Goal: Task Accomplishment & Management: Use online tool/utility

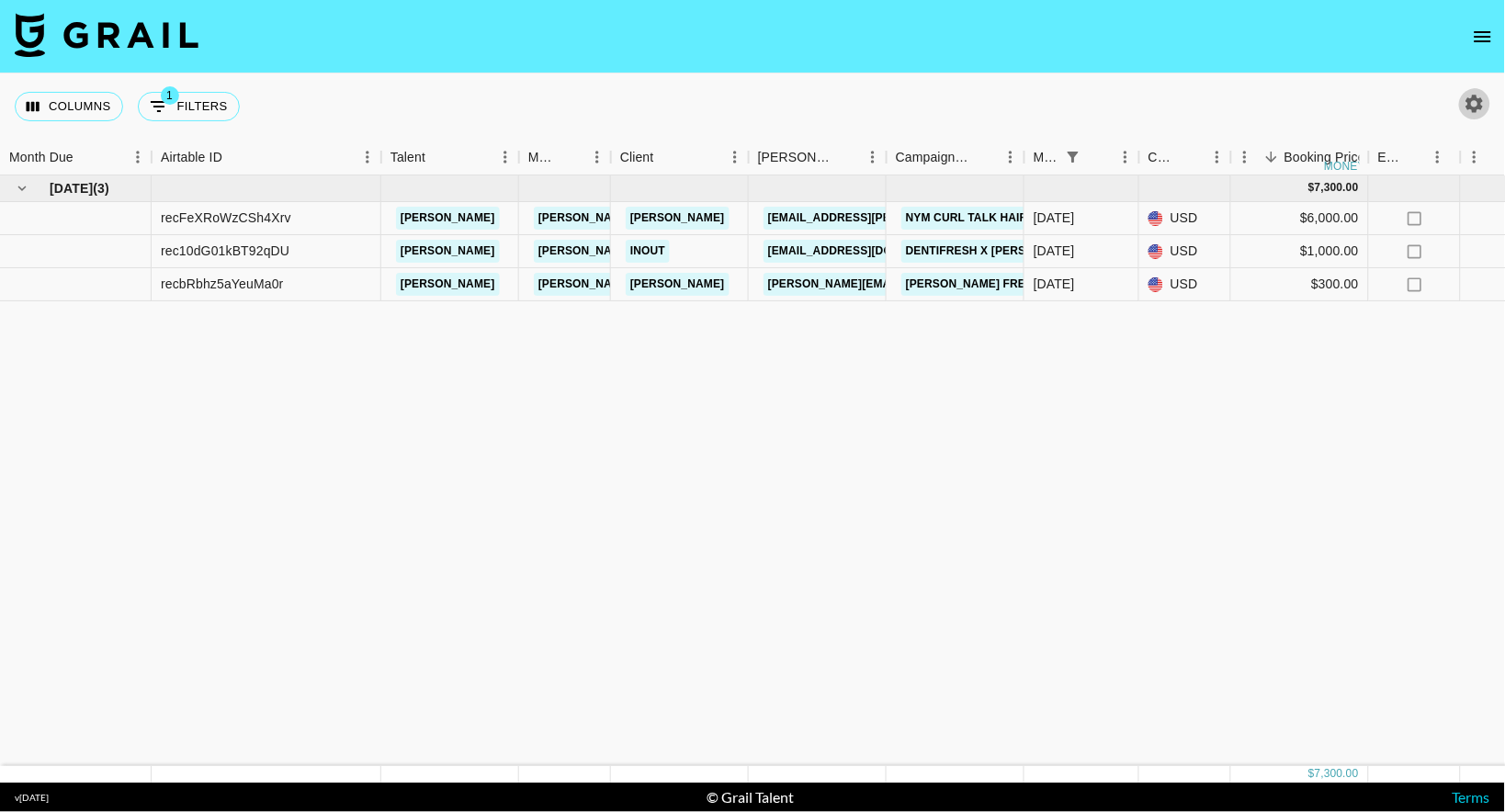
click at [1479, 101] on icon "button" at bounding box center [1475, 103] width 18 height 18
select select "[DATE]"
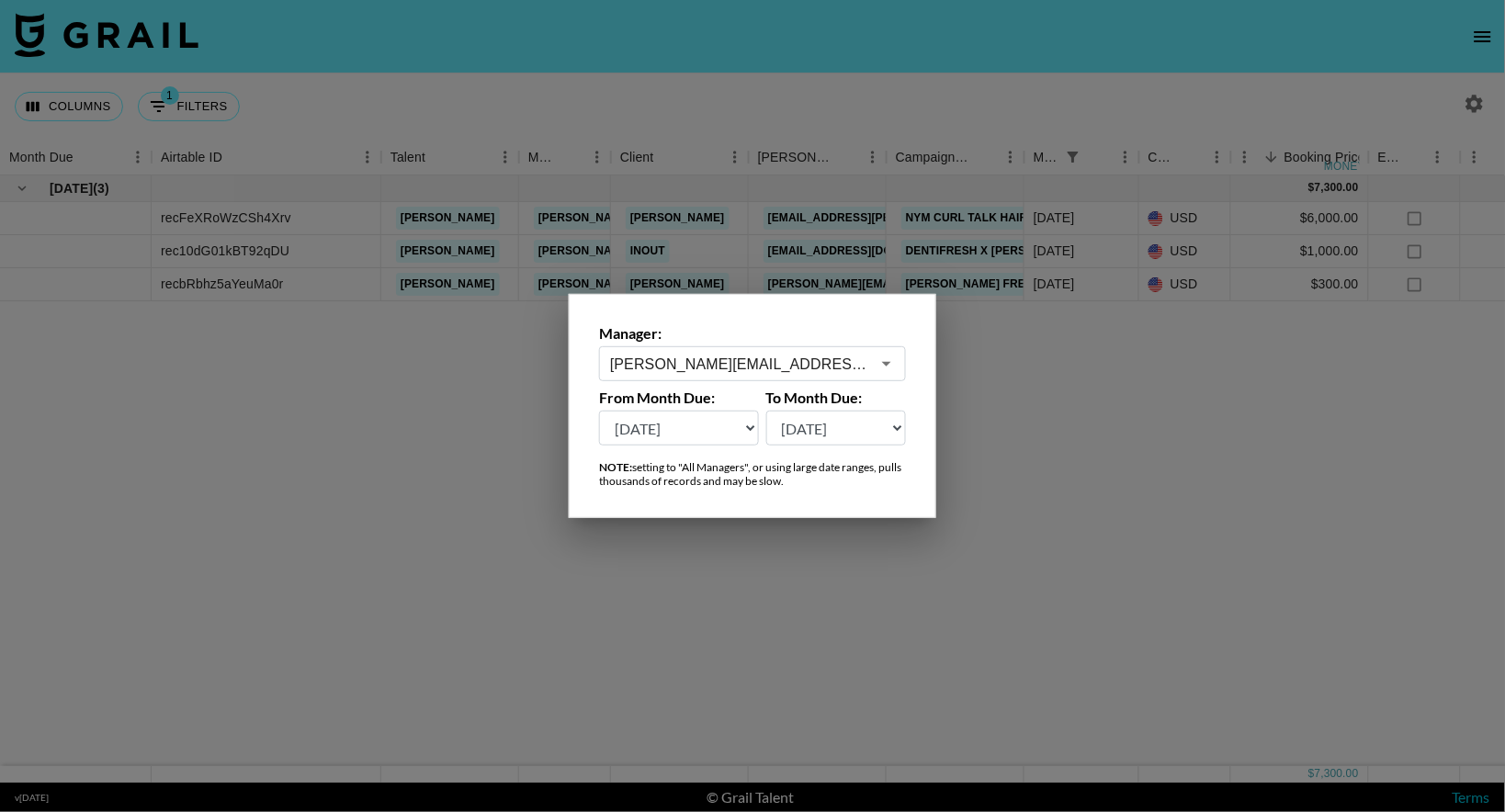
click at [1479, 101] on div at bounding box center [752, 406] width 1505 height 812
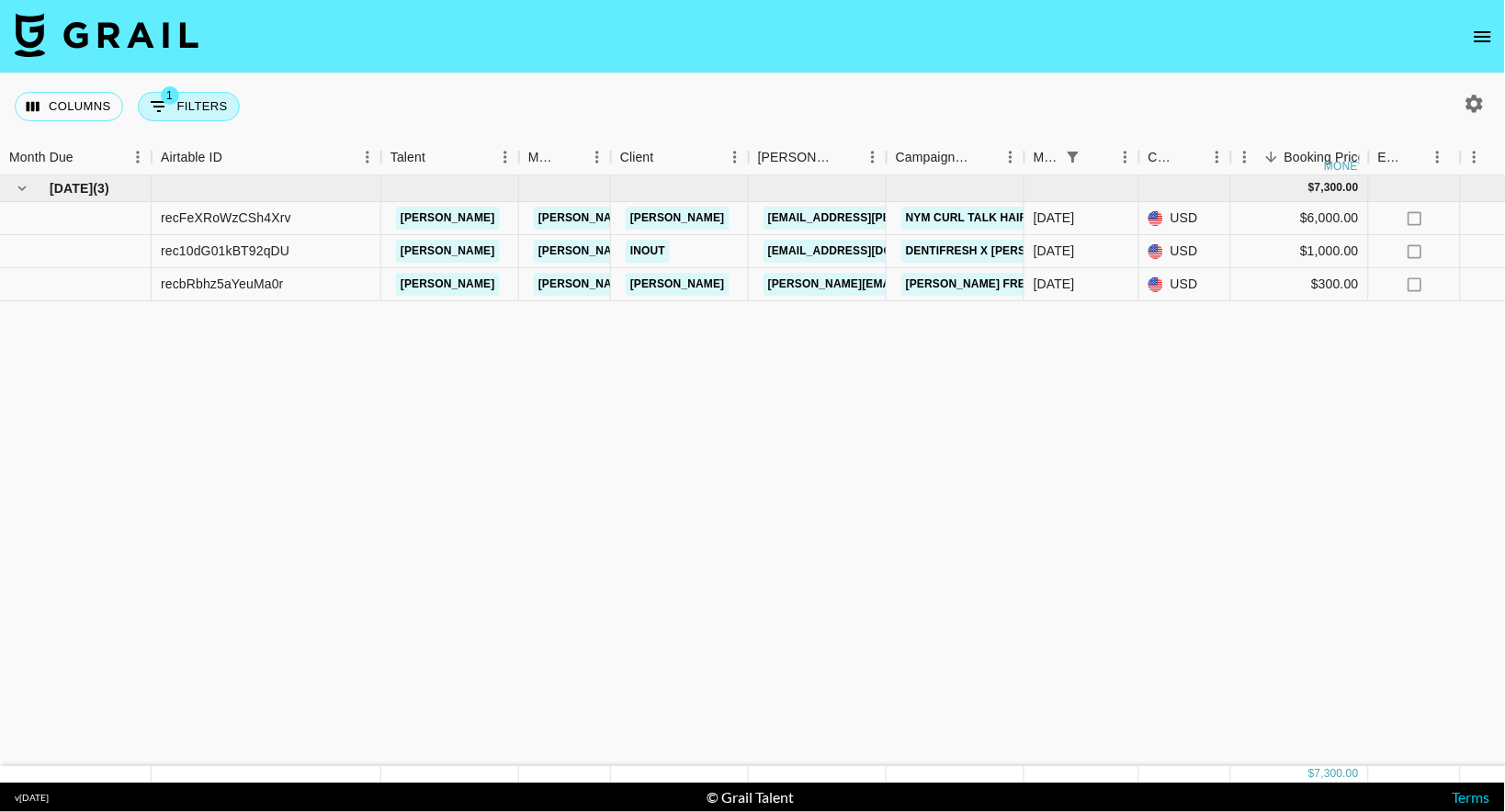
click at [211, 113] on button "1 Filters" at bounding box center [189, 107] width 102 height 30
select select "monthDue2"
select select "[DATE]"
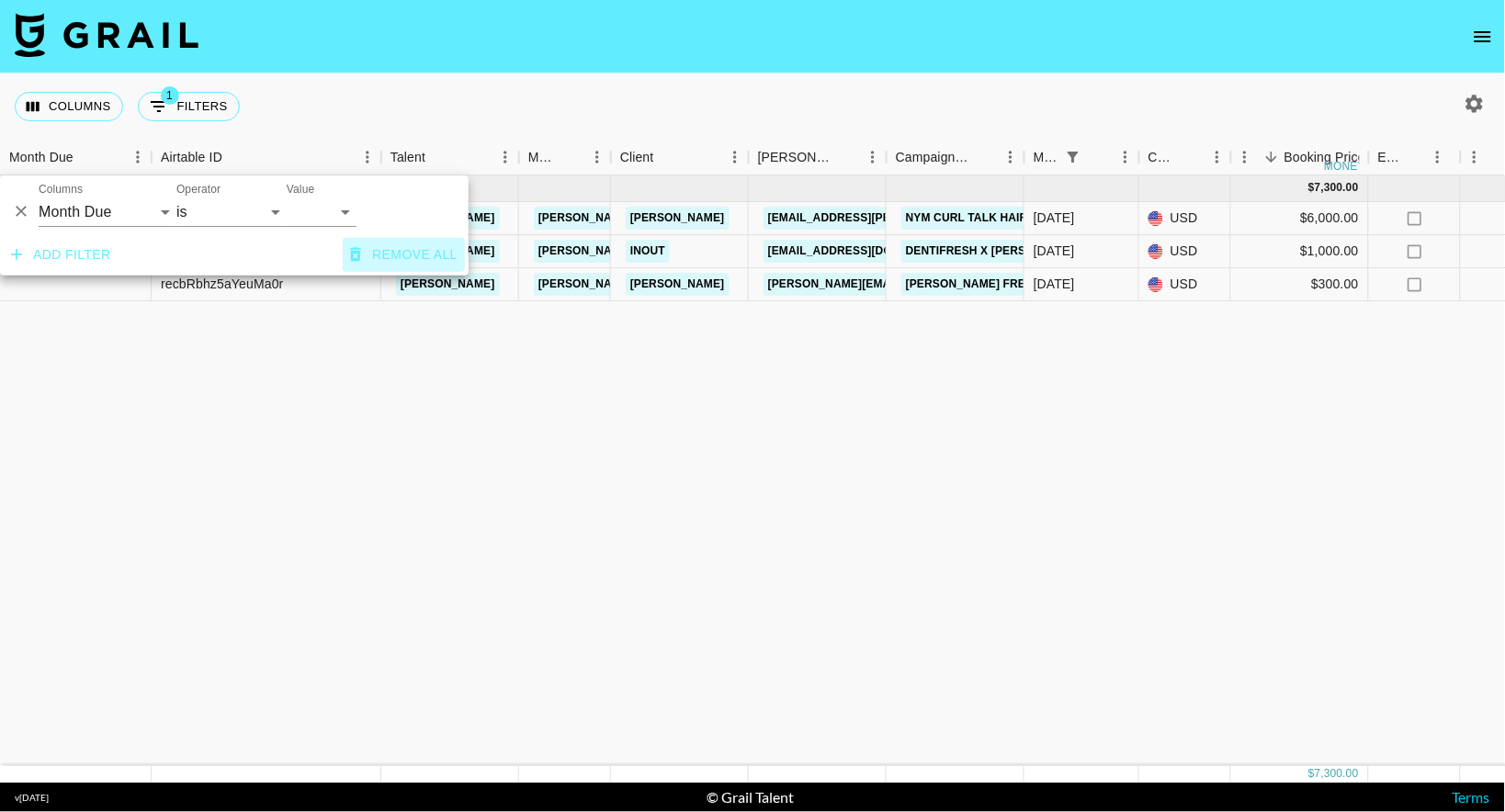
click at [403, 253] on button "Remove all" at bounding box center [403, 255] width 122 height 34
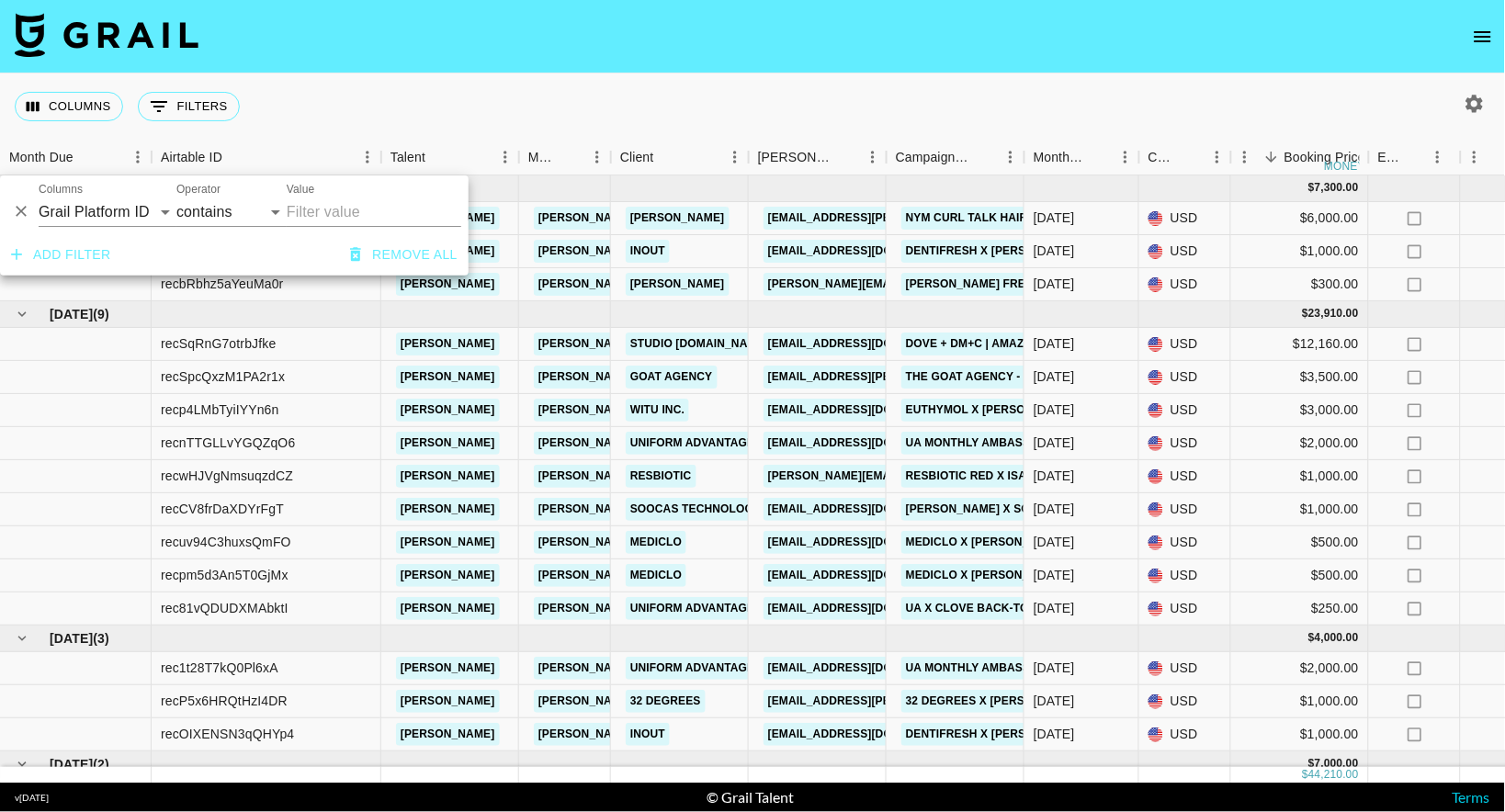
click at [694, 76] on div "Columns 0 Filters + Booking" at bounding box center [752, 106] width 1505 height 67
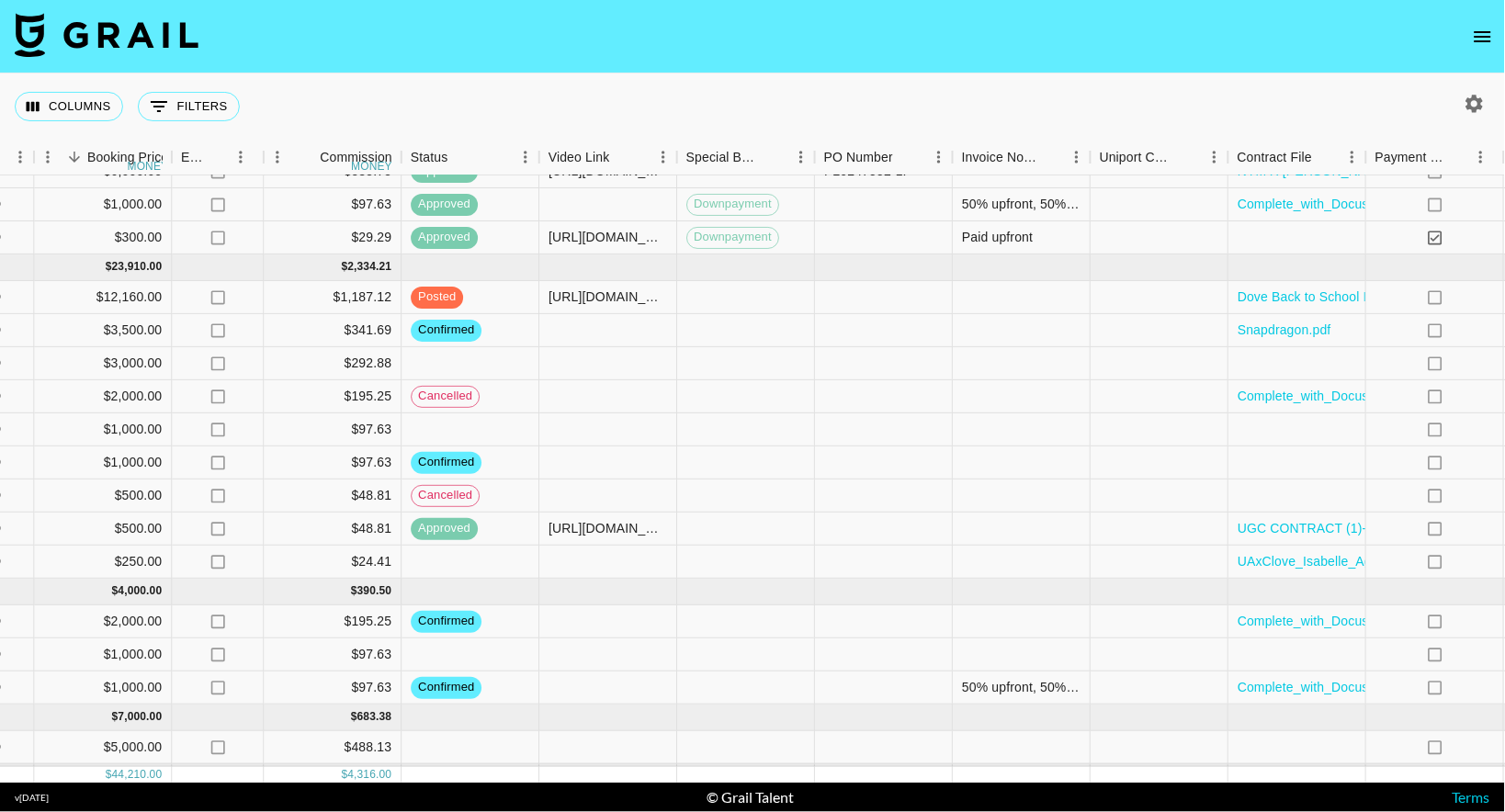
scroll to position [46, 1201]
click at [1026, 304] on div at bounding box center [1018, 298] width 138 height 33
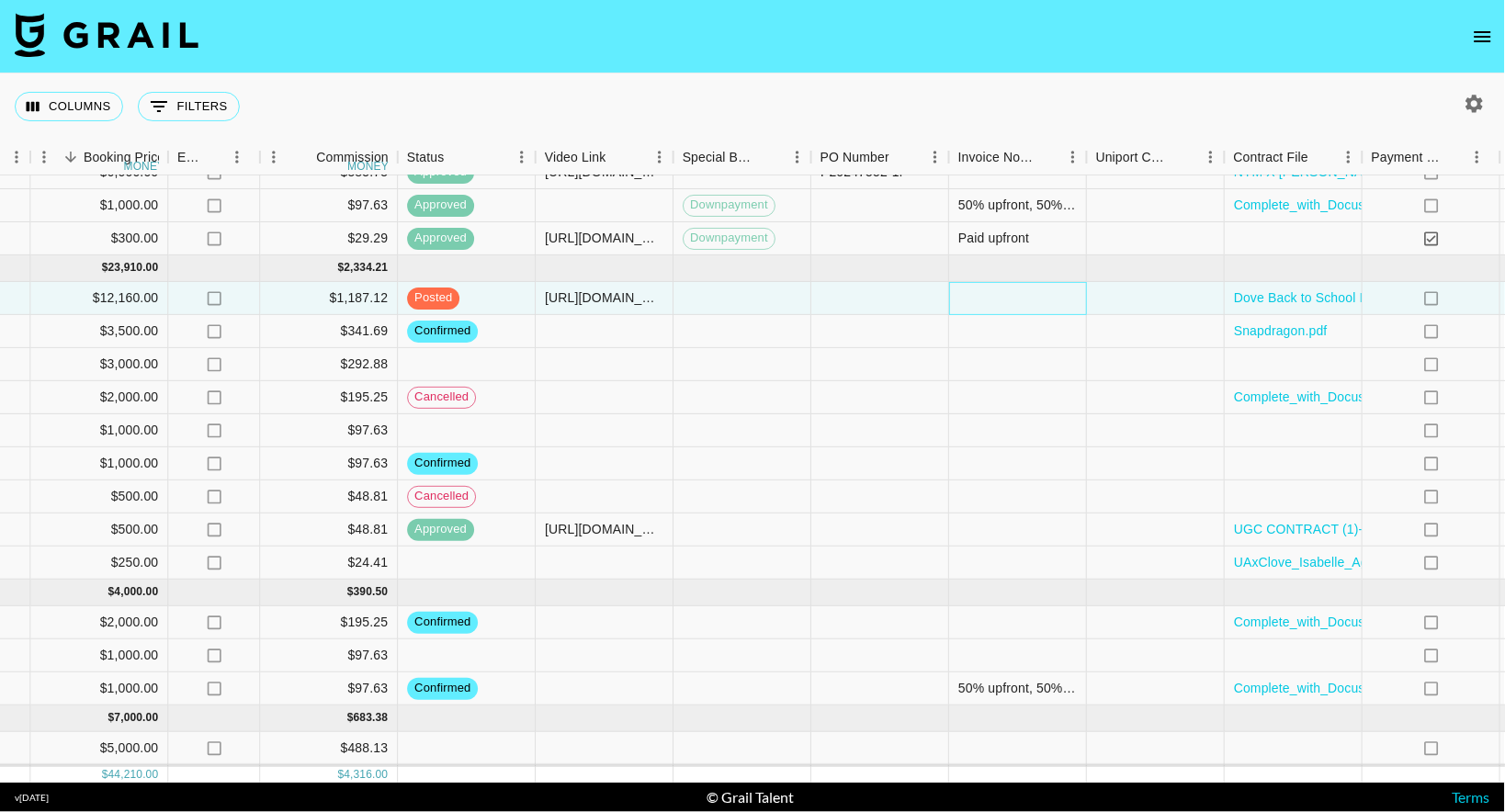
click at [1026, 304] on div at bounding box center [1018, 298] width 138 height 33
click at [1012, 266] on textarea at bounding box center [1050, 250] width 188 height 80
paste textarea "[EMAIL_ADDRESS][DOMAIN_NAME]"
type textarea "Lumanu Email: [EMAIL_ADDRESS][DOMAIN_NAME]"
click at [1082, 345] on div at bounding box center [1018, 331] width 138 height 33
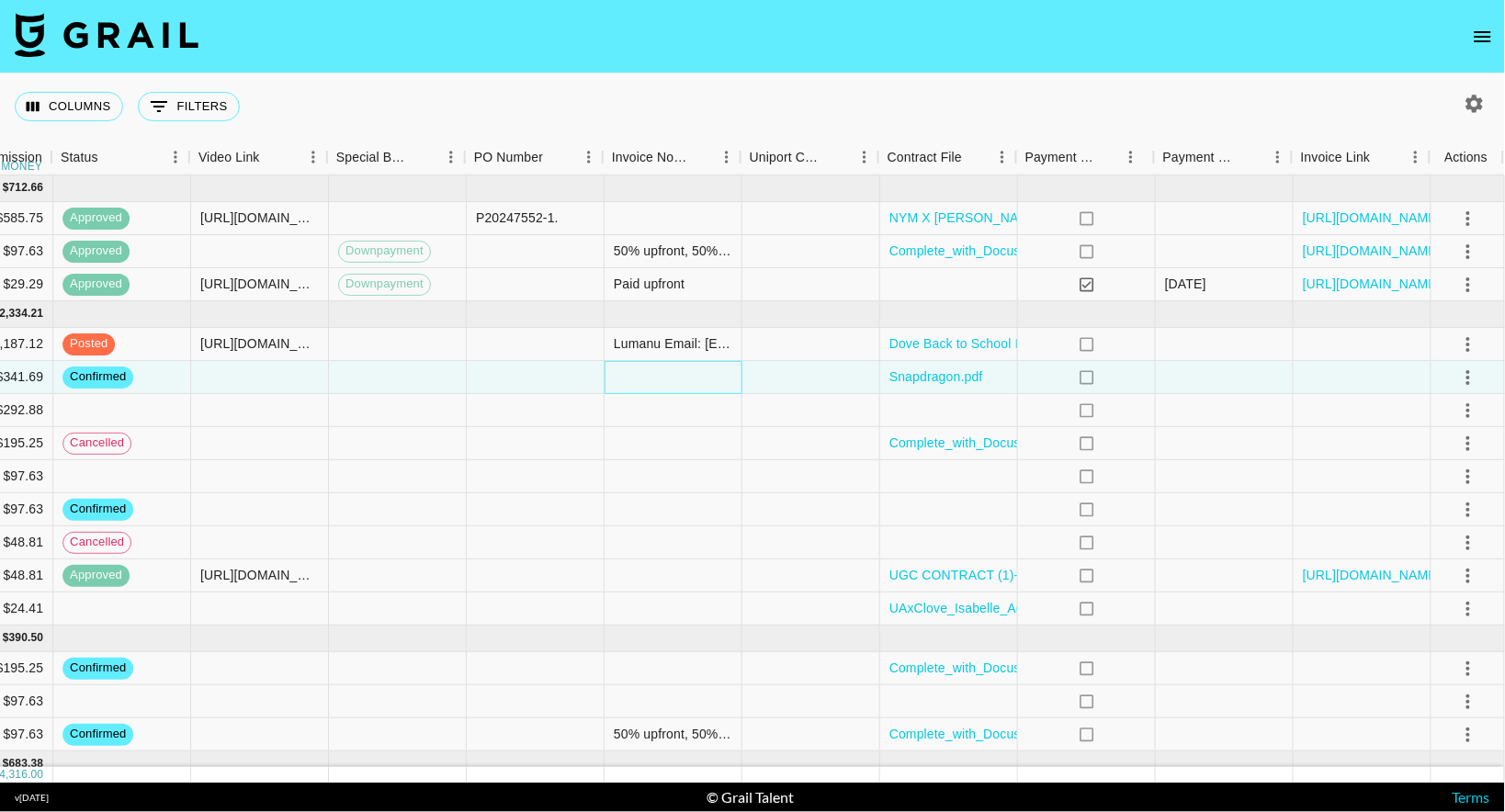
scroll to position [0, 1545]
click at [1371, 252] on link "[URL][DOMAIN_NAME]" at bounding box center [1373, 250] width 139 height 19
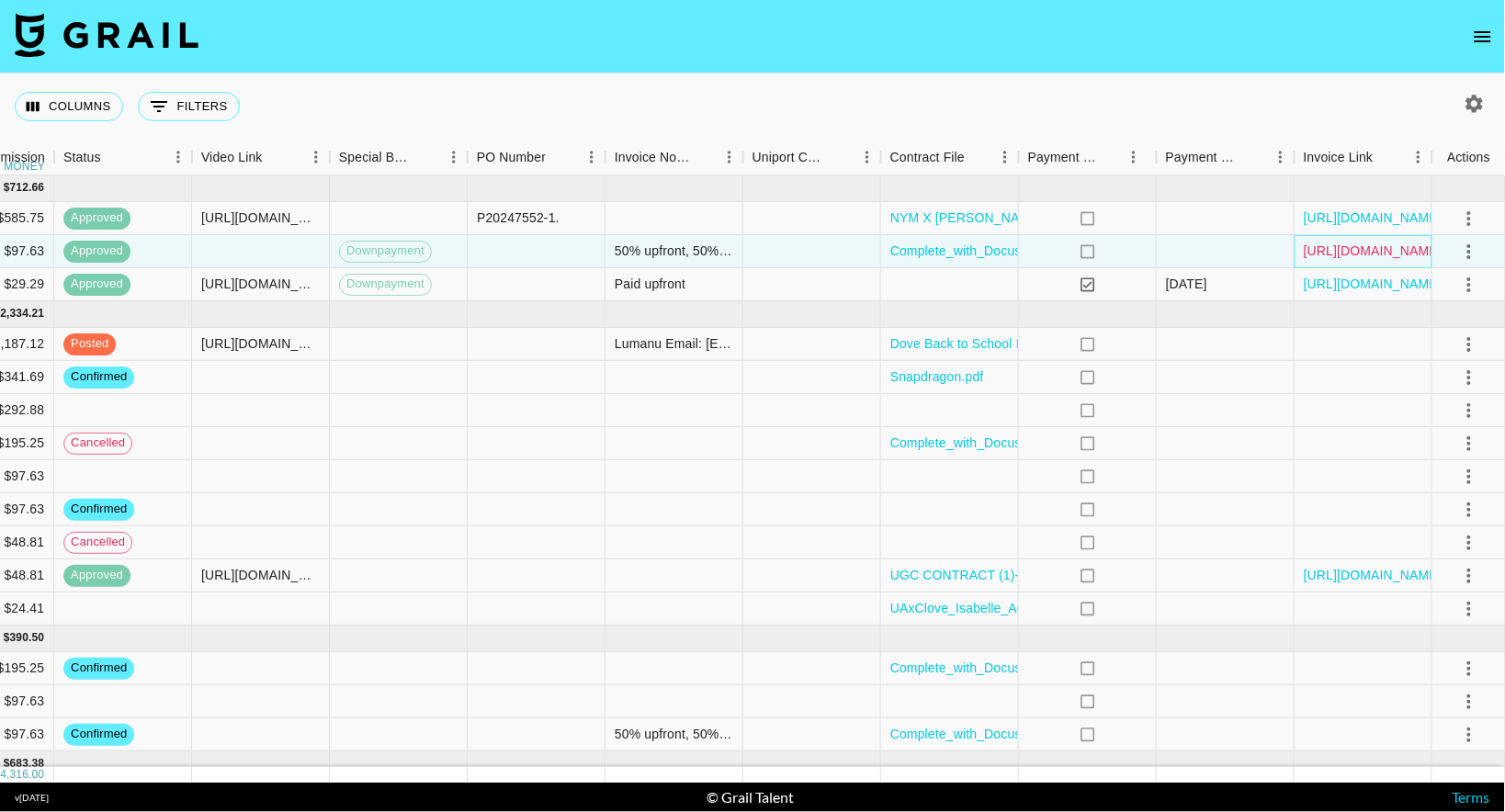
click at [1374, 259] on link "[URL][DOMAIN_NAME]" at bounding box center [1373, 250] width 139 height 19
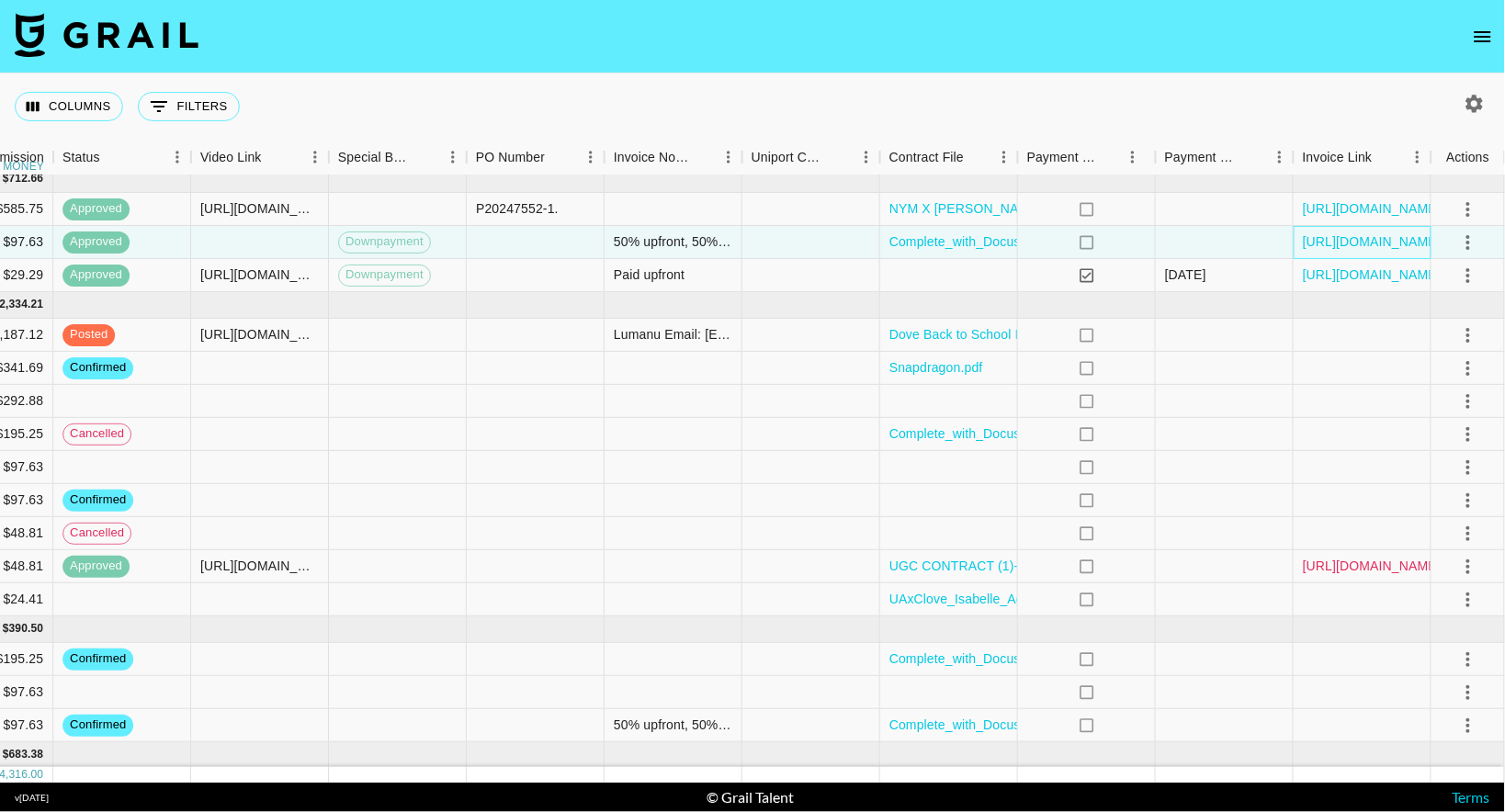
scroll to position [9, 1545]
click at [1362, 572] on link "[URL][DOMAIN_NAME]" at bounding box center [1373, 566] width 139 height 19
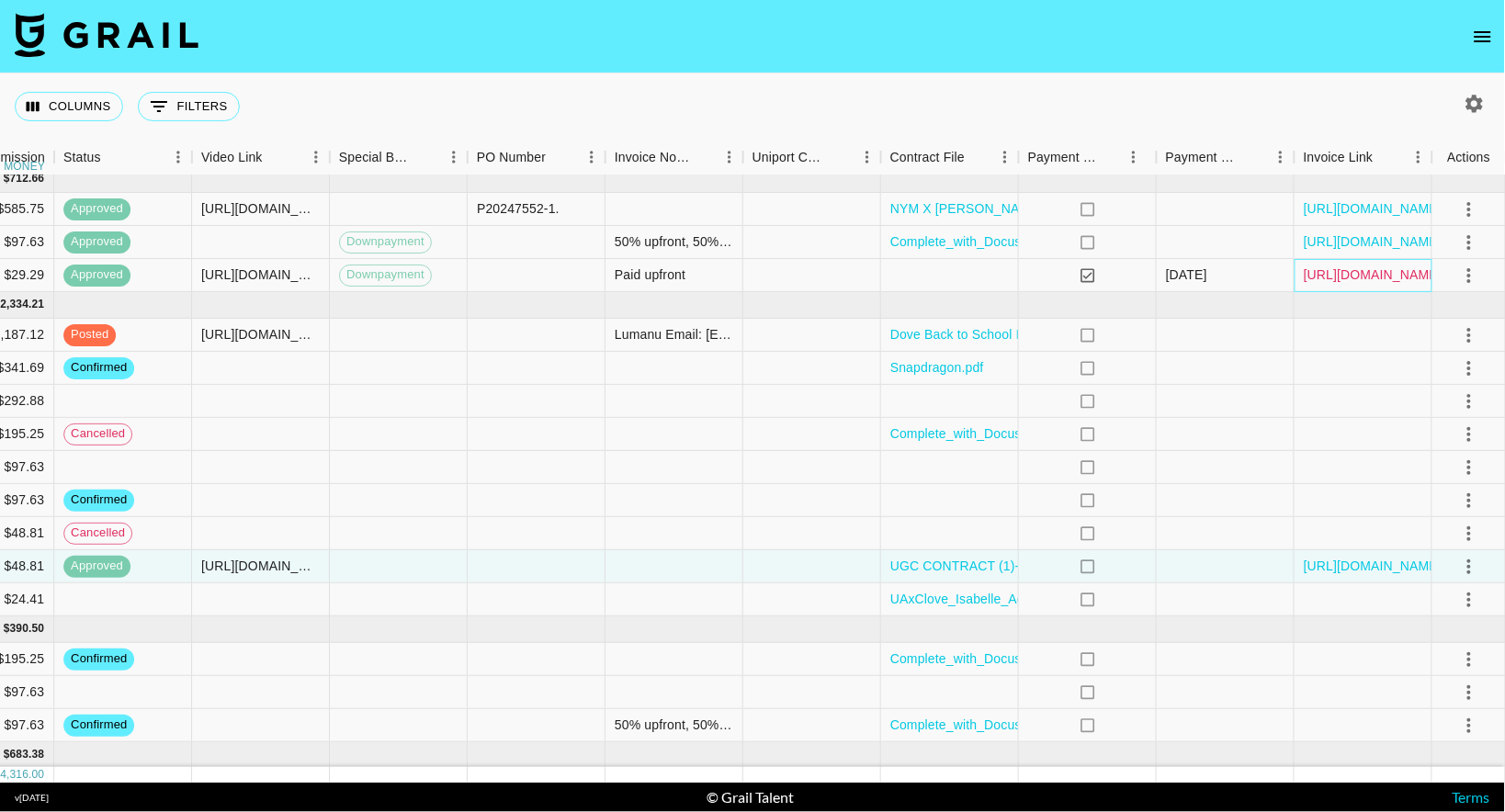
click at [1366, 272] on link "[URL][DOMAIN_NAME]" at bounding box center [1373, 274] width 139 height 19
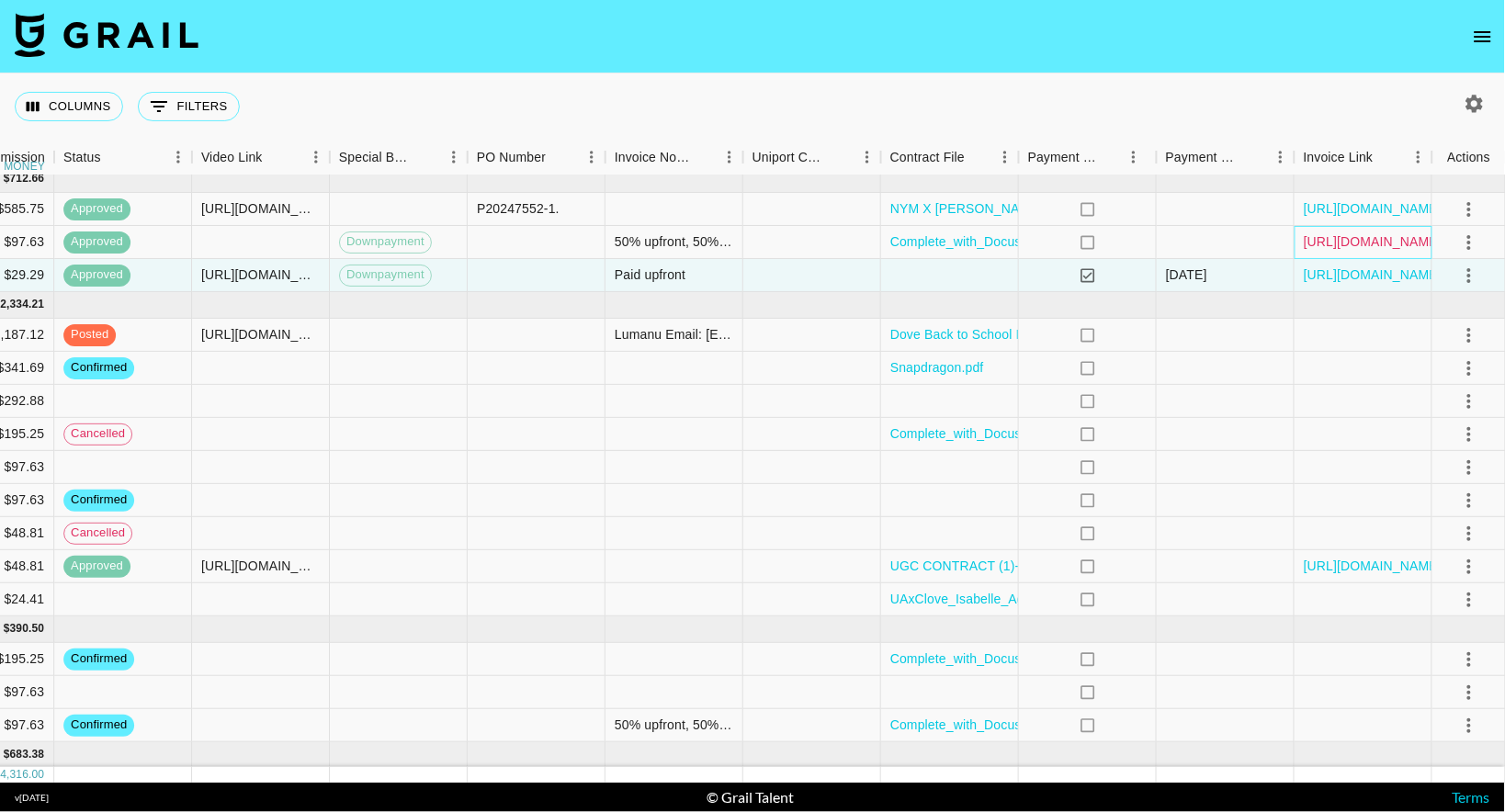
click at [1351, 241] on link "[URL][DOMAIN_NAME]" at bounding box center [1373, 241] width 139 height 19
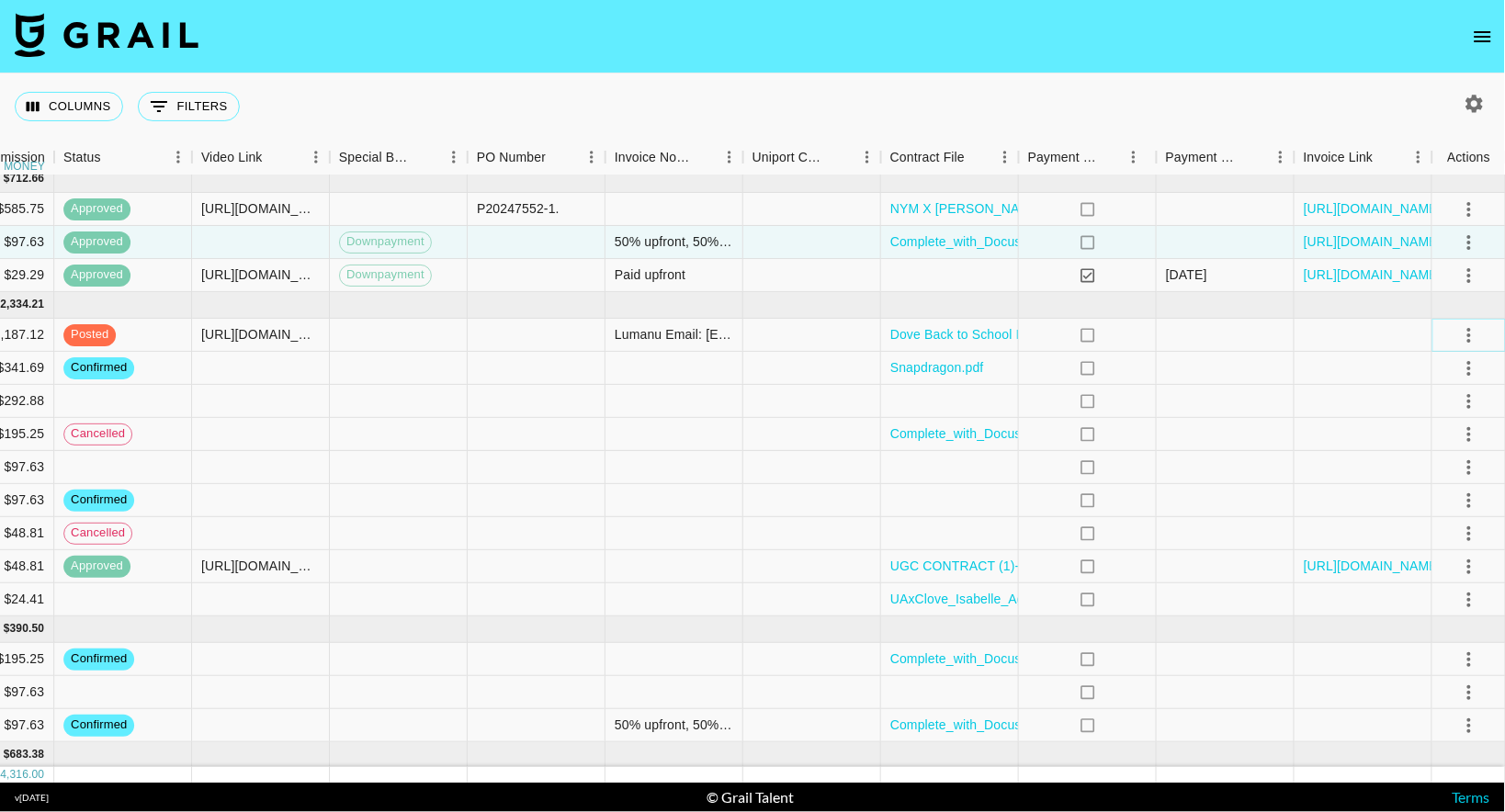
click at [1471, 345] on icon "select merge strategy" at bounding box center [1469, 336] width 22 height 22
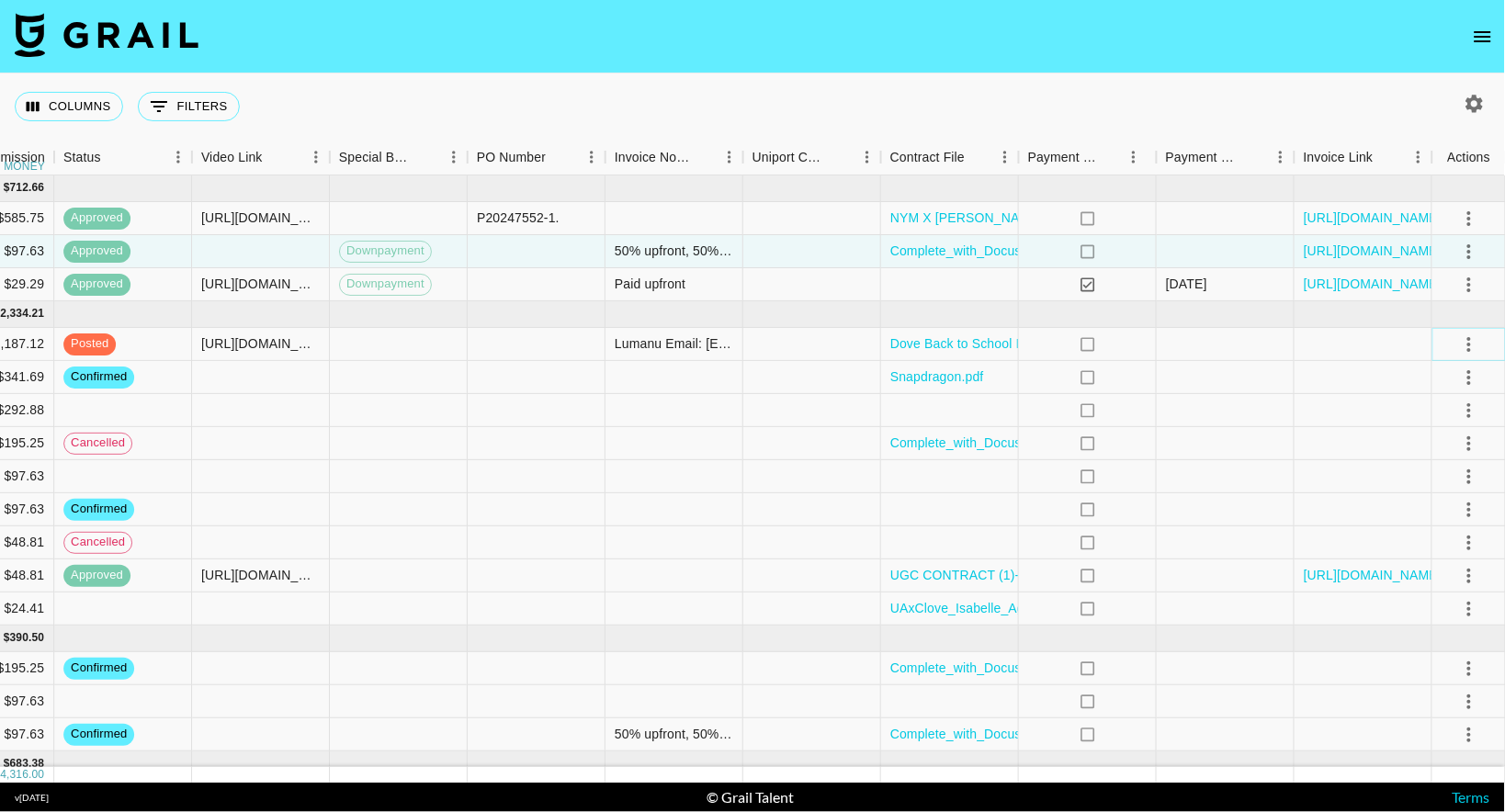
scroll to position [0, 1545]
